Goal: Task Accomplishment & Management: Manage account settings

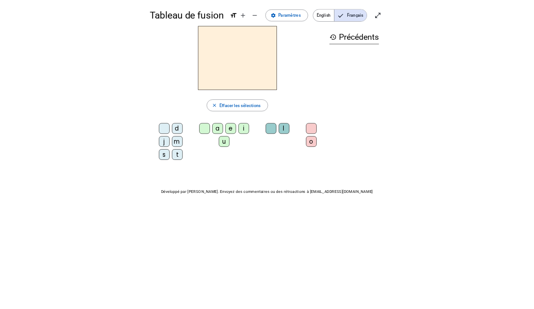
scroll to position [0, 0]
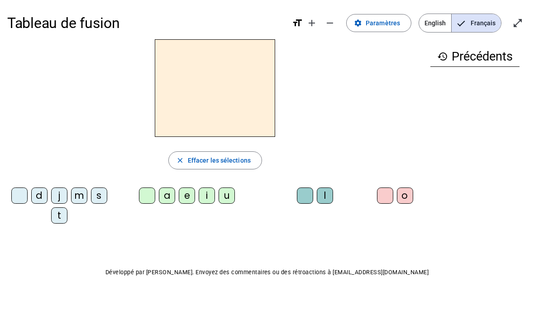
click at [370, 25] on span "Paramètres" at bounding box center [382, 23] width 34 height 11
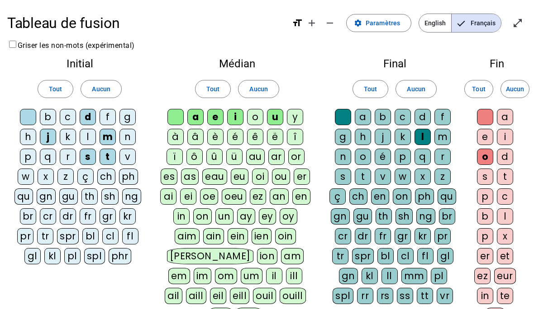
click at [52, 140] on div "j" at bounding box center [48, 137] width 16 height 16
click at [113, 155] on div "t" at bounding box center [107, 157] width 16 height 16
click at [218, 114] on div "e" at bounding box center [215, 117] width 16 height 16
click at [370, 156] on div "r" at bounding box center [442, 157] width 16 height 16
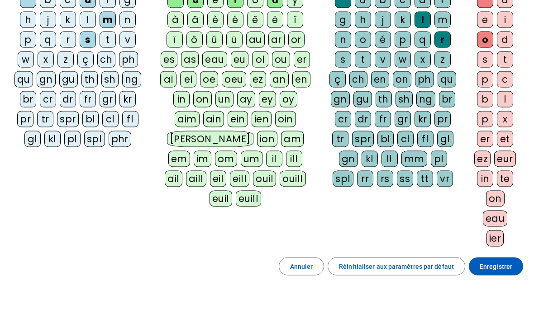
scroll to position [118, 0]
click at [370, 265] on span "Enregistrer" at bounding box center [495, 266] width 33 height 11
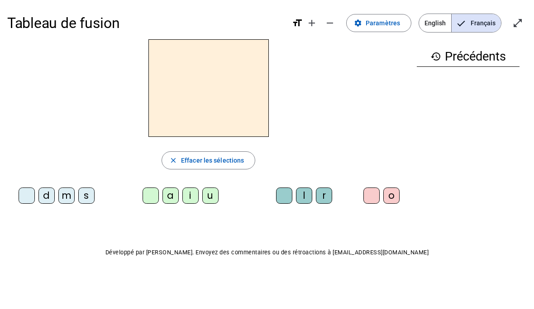
click at [370, 33] on span at bounding box center [378, 24] width 64 height 22
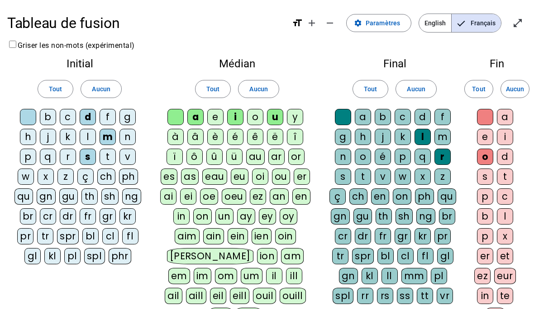
click at [370, 161] on div "o" at bounding box center [485, 157] width 16 height 16
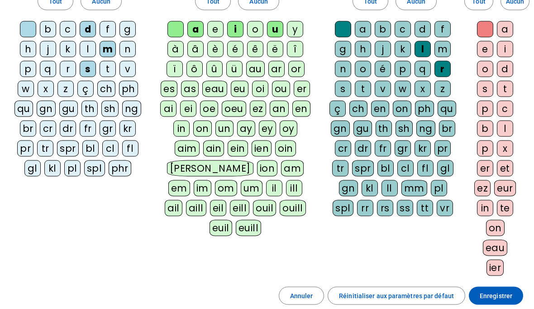
scroll to position [89, 0]
click at [370, 297] on span "Enregistrer" at bounding box center [495, 295] width 33 height 11
